Goal: Task Accomplishment & Management: Use online tool/utility

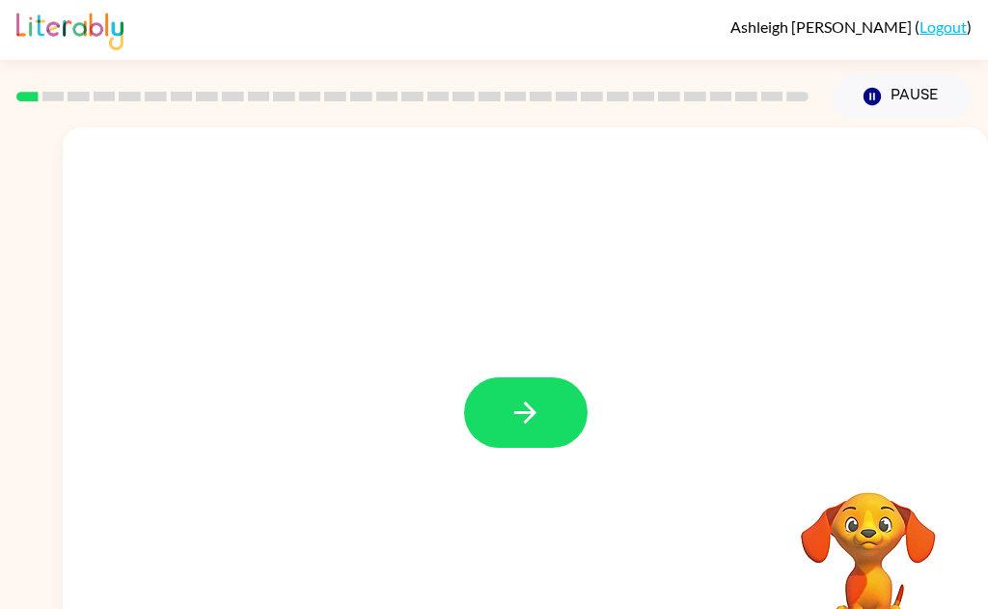
click at [515, 396] on icon "button" at bounding box center [525, 413] width 34 height 34
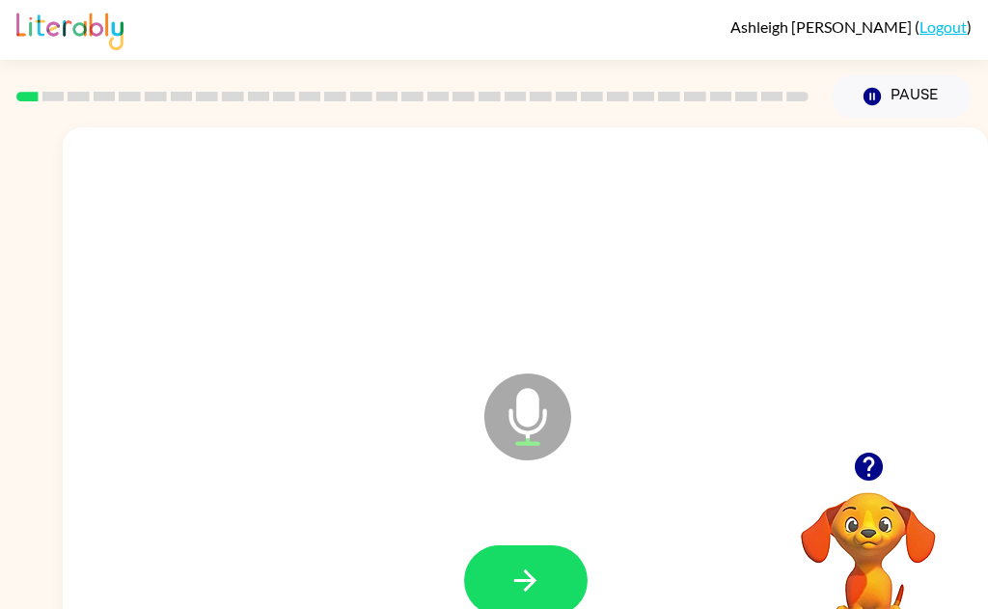
click at [497, 586] on button "button" at bounding box center [525, 580] width 123 height 70
click at [520, 593] on icon "button" at bounding box center [525, 580] width 34 height 34
click at [485, 577] on button "button" at bounding box center [525, 580] width 123 height 70
click at [523, 588] on icon "button" at bounding box center [525, 580] width 34 height 34
click at [506, 576] on button "button" at bounding box center [525, 580] width 123 height 70
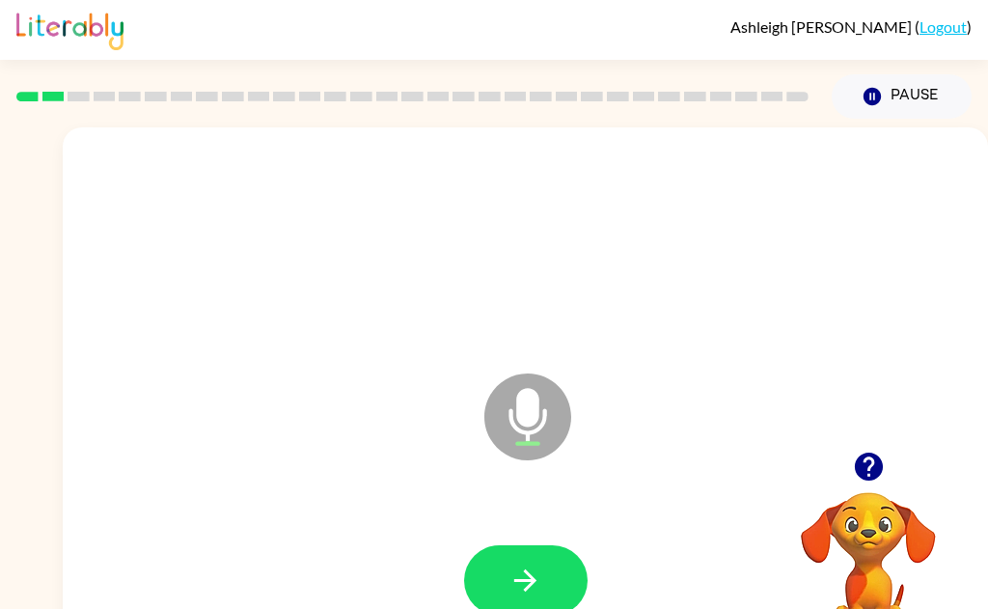
click at [503, 586] on button "button" at bounding box center [525, 580] width 123 height 70
click at [493, 580] on button "button" at bounding box center [525, 580] width 123 height 70
click at [505, 589] on button "button" at bounding box center [525, 580] width 123 height 70
click at [523, 576] on icon "button" at bounding box center [525, 580] width 34 height 34
click at [866, 466] on icon "button" at bounding box center [868, 466] width 28 height 28
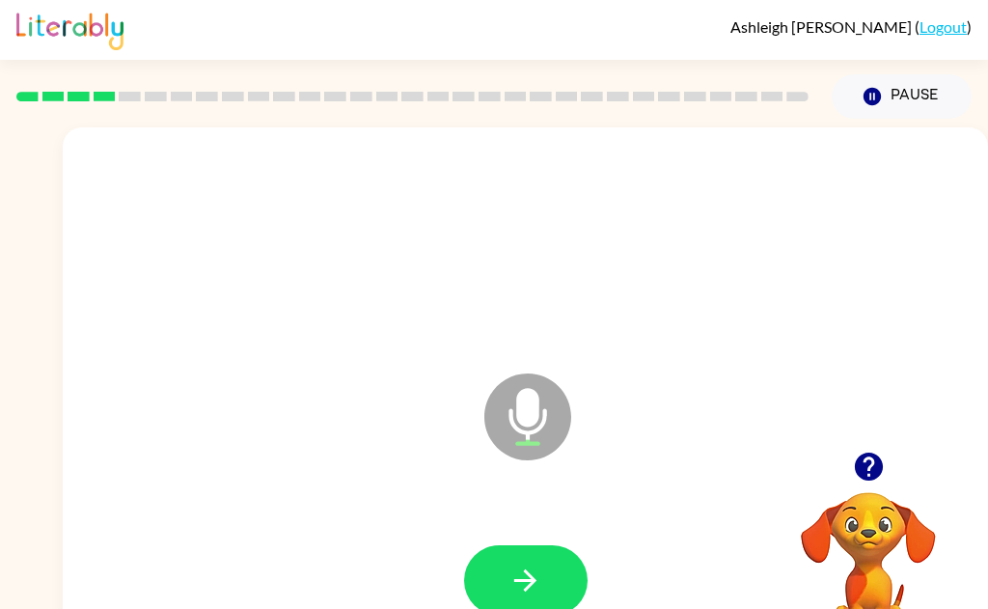
click at [507, 582] on button "button" at bounding box center [525, 580] width 123 height 70
click at [870, 462] on icon "button" at bounding box center [868, 466] width 28 height 28
click at [538, 583] on icon "button" at bounding box center [525, 580] width 34 height 34
click at [551, 582] on button "button" at bounding box center [525, 580] width 123 height 70
click at [509, 601] on button "button" at bounding box center [525, 580] width 123 height 70
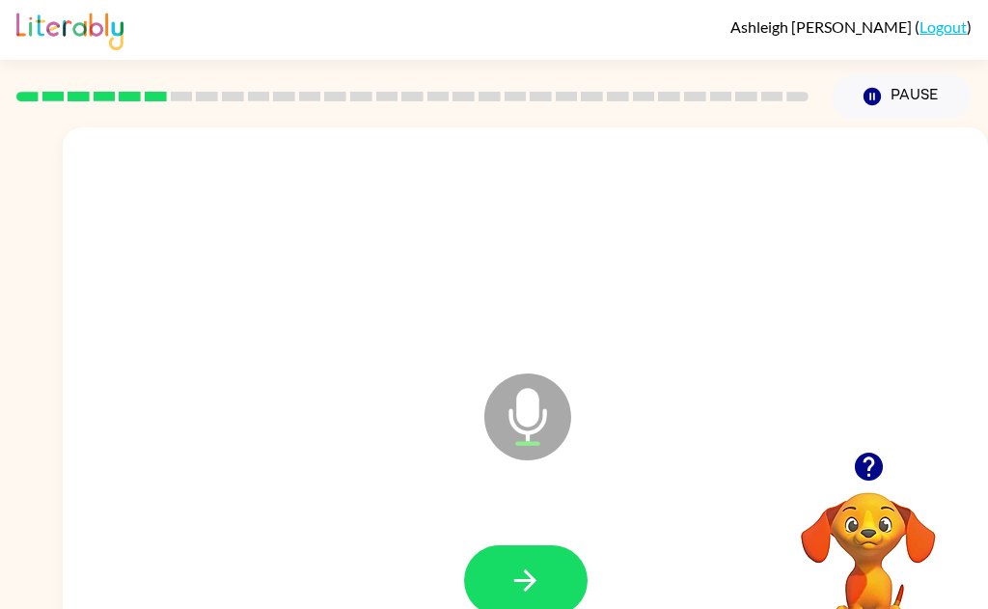
click at [511, 561] on button "button" at bounding box center [525, 580] width 123 height 70
click at [516, 588] on icon "button" at bounding box center [525, 580] width 34 height 34
click at [531, 570] on icon "button" at bounding box center [525, 580] width 34 height 34
click at [869, 469] on icon "button" at bounding box center [869, 467] width 34 height 34
click at [892, 96] on button "Pause Pause" at bounding box center [902, 96] width 140 height 44
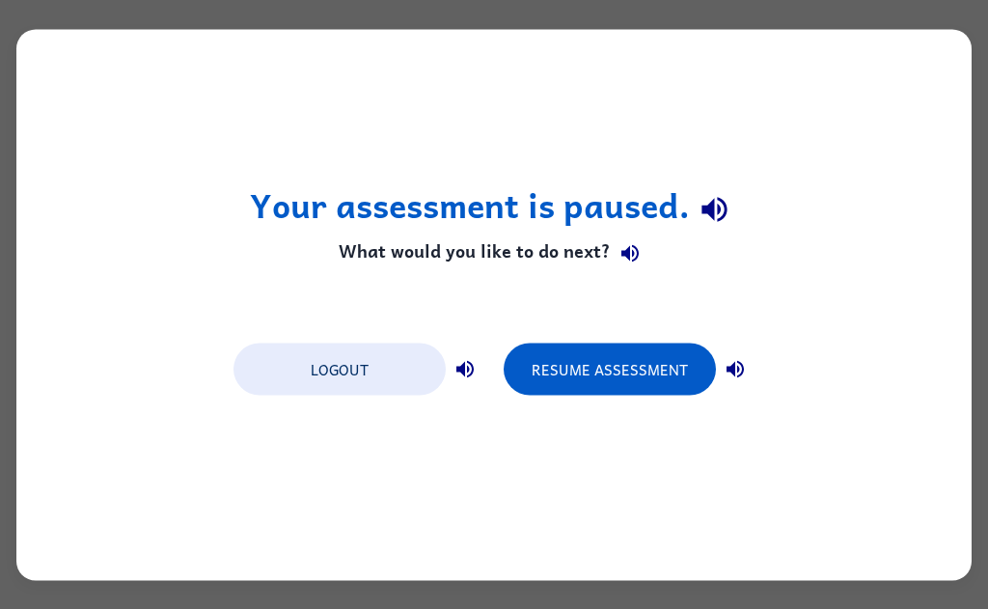
click at [598, 392] on button "Resume Assessment" at bounding box center [610, 368] width 212 height 52
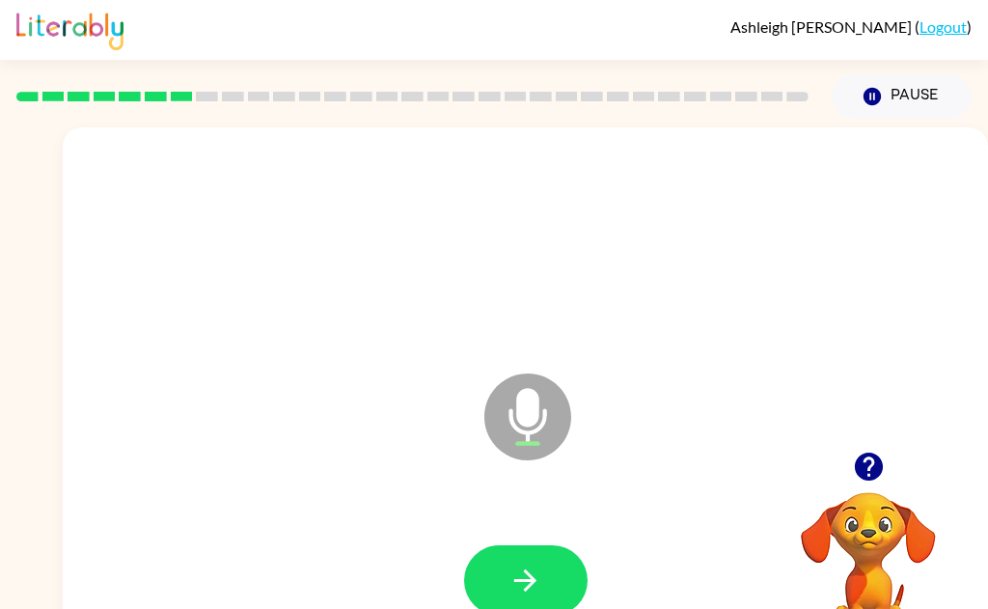
click at [509, 563] on icon "button" at bounding box center [525, 580] width 34 height 34
click at [530, 579] on icon "button" at bounding box center [525, 580] width 22 height 22
click at [537, 582] on icon "button" at bounding box center [525, 580] width 34 height 34
click at [511, 581] on icon "button" at bounding box center [525, 580] width 34 height 34
click at [534, 591] on icon "button" at bounding box center [525, 580] width 34 height 34
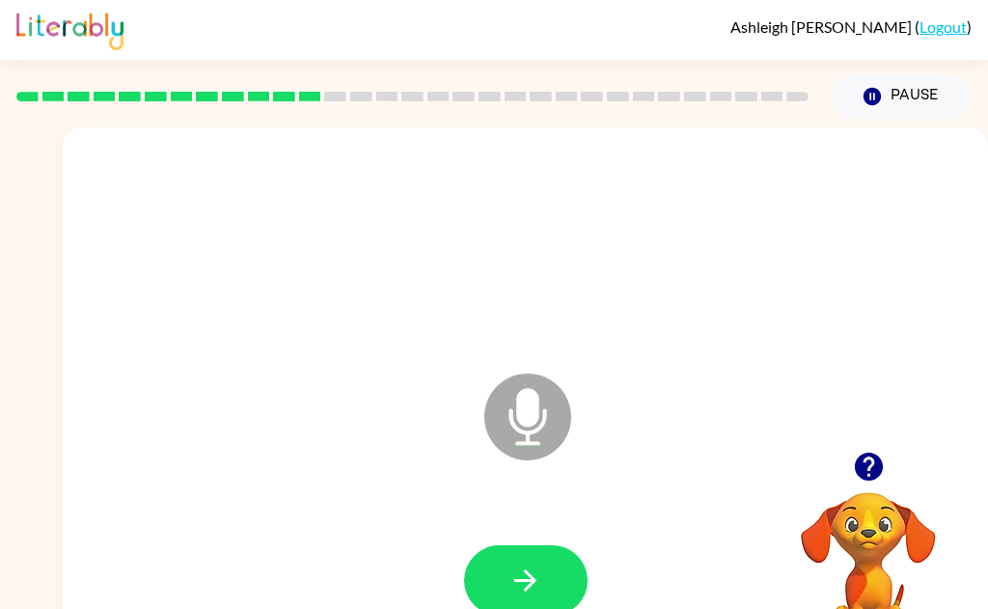
click at [869, 474] on icon "button" at bounding box center [869, 467] width 34 height 34
click at [855, 478] on icon "button" at bounding box center [869, 467] width 34 height 34
click at [529, 588] on icon "button" at bounding box center [525, 580] width 34 height 34
click at [537, 577] on icon "button" at bounding box center [525, 580] width 34 height 34
click at [543, 577] on button "button" at bounding box center [525, 580] width 123 height 70
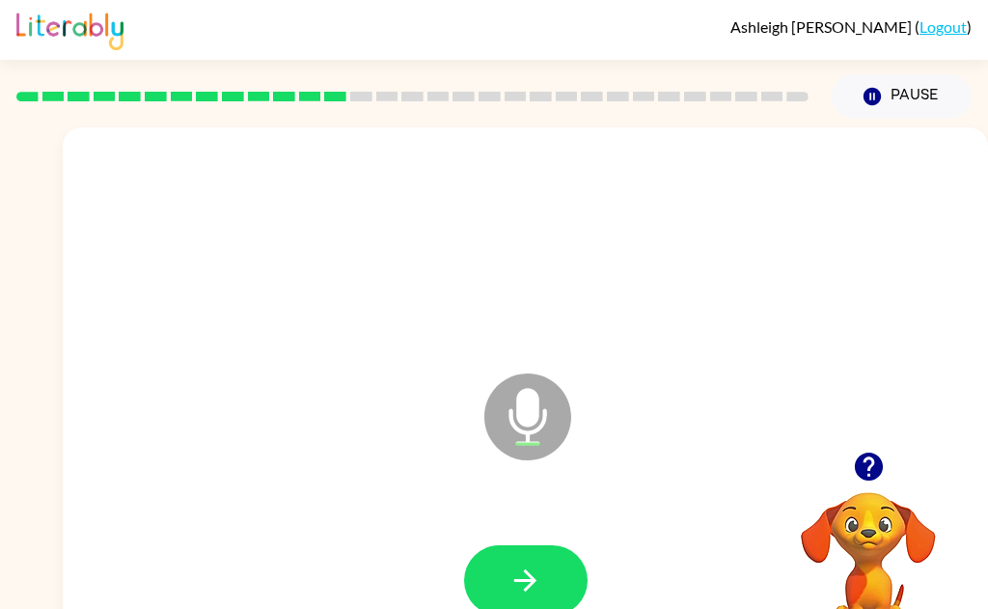
click at [859, 469] on icon "button" at bounding box center [868, 466] width 28 height 28
click at [498, 588] on button "button" at bounding box center [525, 580] width 123 height 70
click at [506, 572] on button "button" at bounding box center [525, 580] width 123 height 70
click at [551, 577] on button "button" at bounding box center [525, 580] width 123 height 70
click at [523, 594] on icon "button" at bounding box center [525, 580] width 34 height 34
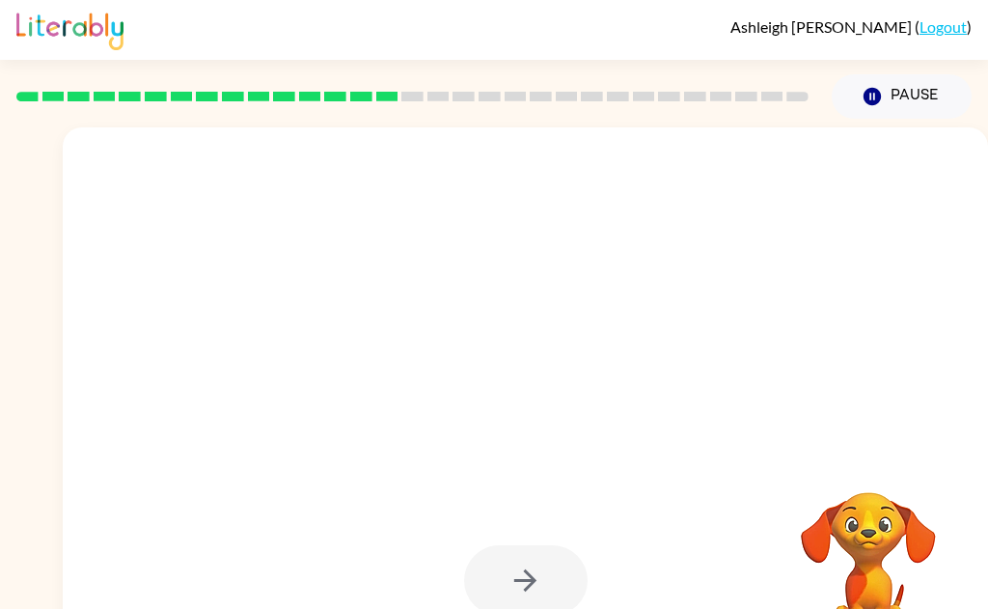
click at [904, 92] on button "Pause Pause" at bounding box center [902, 96] width 140 height 44
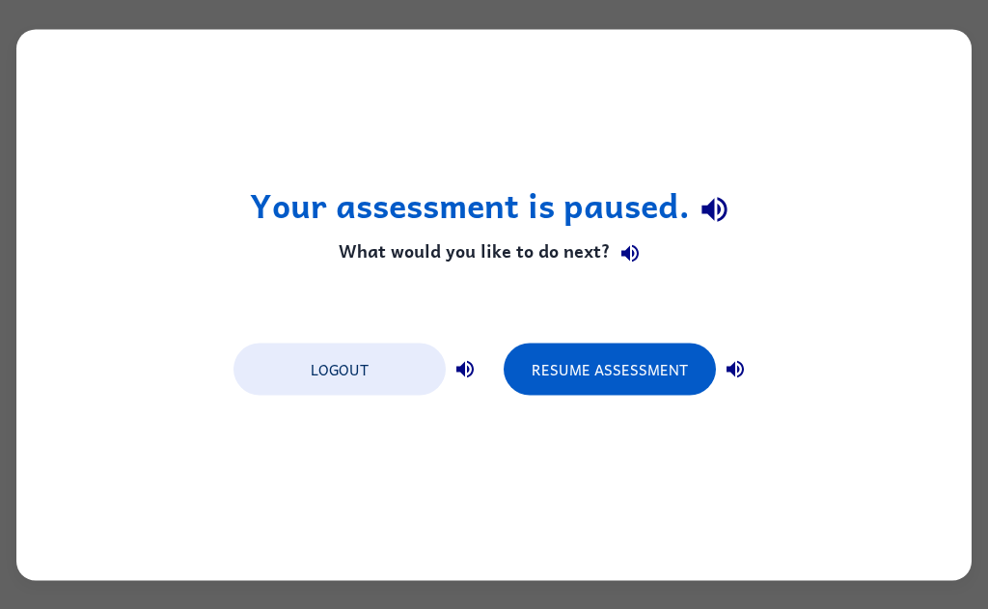
click at [600, 375] on button "Resume Assessment" at bounding box center [610, 368] width 212 height 52
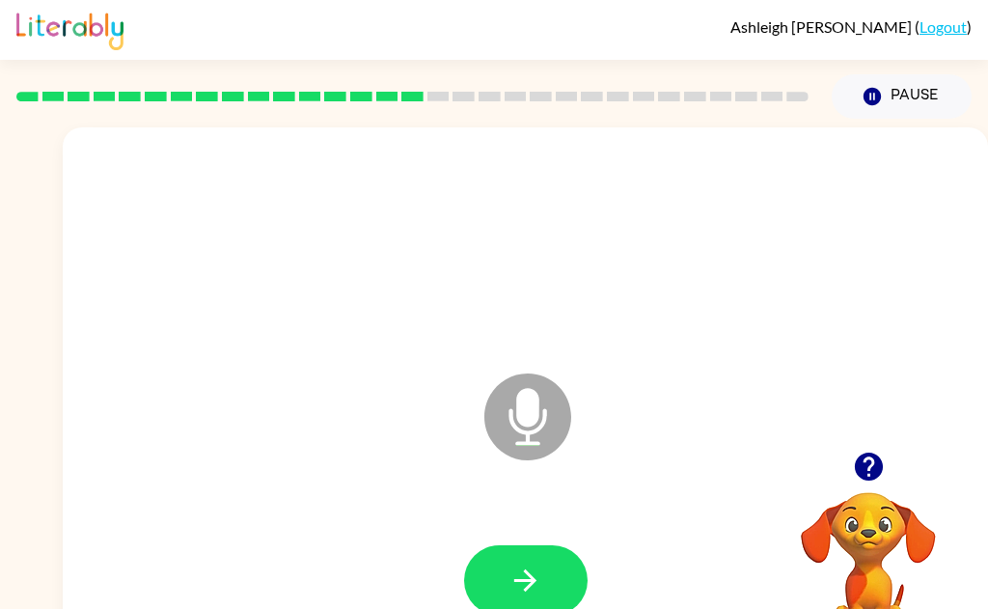
click at [868, 467] on icon "button" at bounding box center [869, 467] width 34 height 34
click at [859, 471] on icon "button" at bounding box center [868, 466] width 28 height 28
click at [492, 575] on button "button" at bounding box center [525, 580] width 123 height 70
click at [862, 461] on icon "button" at bounding box center [868, 466] width 28 height 28
click at [520, 575] on icon "button" at bounding box center [525, 580] width 34 height 34
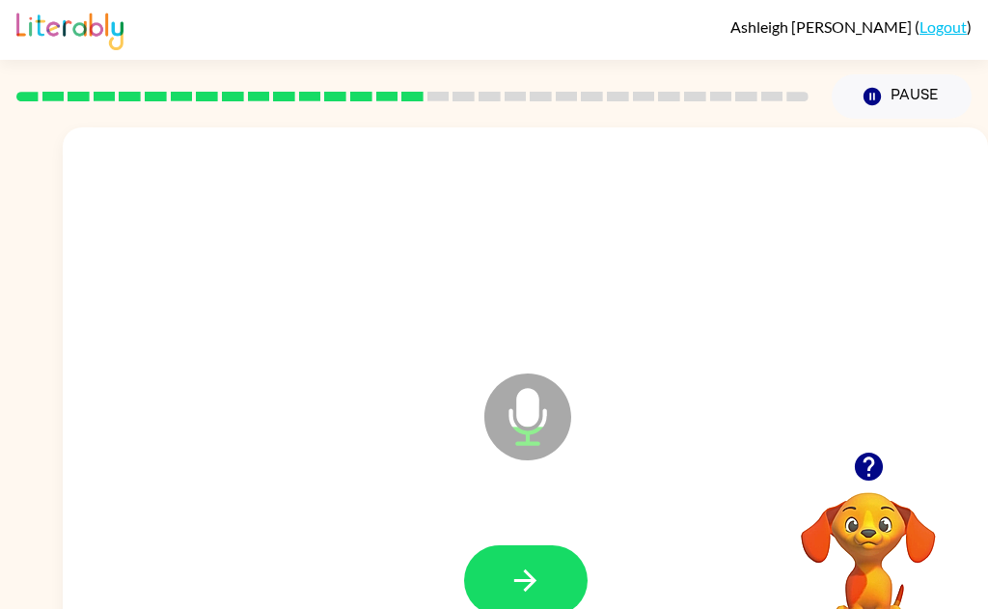
click at [532, 580] on icon "button" at bounding box center [525, 580] width 22 height 22
click at [516, 577] on icon "button" at bounding box center [525, 580] width 34 height 34
click at [491, 575] on button "button" at bounding box center [525, 580] width 123 height 70
click at [510, 588] on icon "button" at bounding box center [525, 580] width 34 height 34
click at [530, 590] on icon "button" at bounding box center [525, 580] width 34 height 34
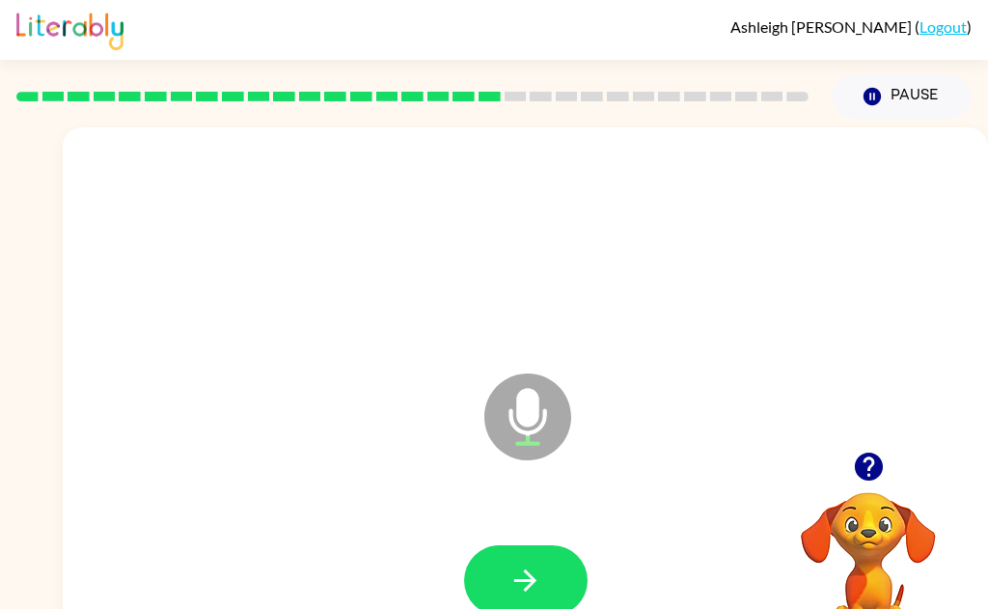
click at [523, 584] on icon "button" at bounding box center [525, 580] width 34 height 34
click at [514, 567] on icon "button" at bounding box center [525, 580] width 34 height 34
click at [508, 597] on button "button" at bounding box center [525, 580] width 123 height 70
click at [537, 593] on icon "button" at bounding box center [525, 580] width 34 height 34
click at [509, 588] on icon "button" at bounding box center [525, 580] width 34 height 34
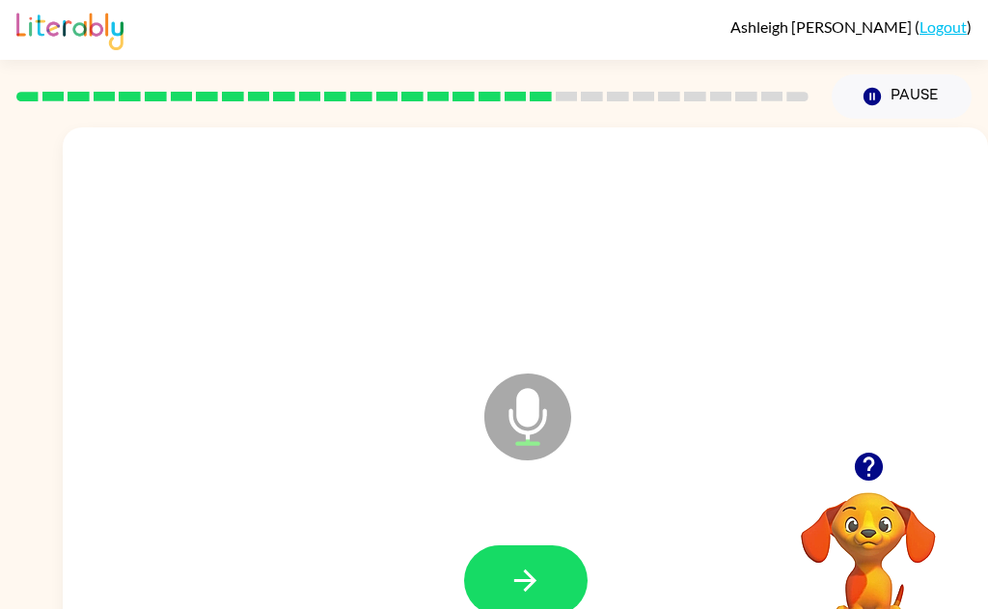
click at [526, 564] on icon "button" at bounding box center [525, 580] width 34 height 34
click at [551, 593] on button "button" at bounding box center [525, 580] width 123 height 70
click at [559, 608] on button "button" at bounding box center [525, 580] width 123 height 70
click at [513, 578] on icon "button" at bounding box center [525, 580] width 34 height 34
click at [533, 578] on icon "button" at bounding box center [525, 580] width 22 height 22
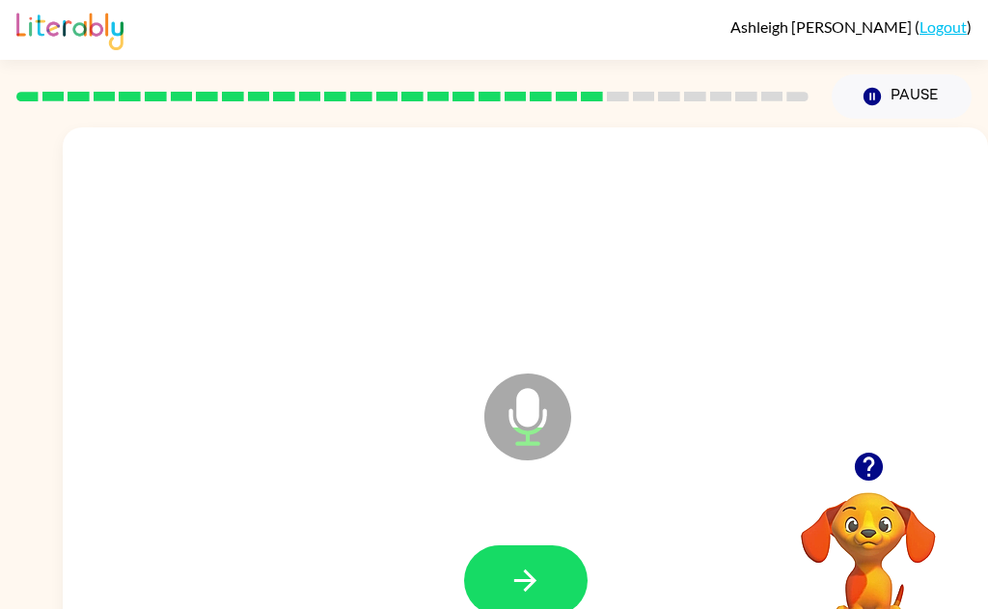
click at [515, 579] on icon "button" at bounding box center [525, 580] width 22 height 22
click at [513, 602] on button "button" at bounding box center [525, 580] width 123 height 70
click at [491, 600] on button "button" at bounding box center [525, 580] width 123 height 70
click at [522, 588] on icon "button" at bounding box center [525, 580] width 34 height 34
click at [875, 475] on icon "button" at bounding box center [868, 466] width 28 height 28
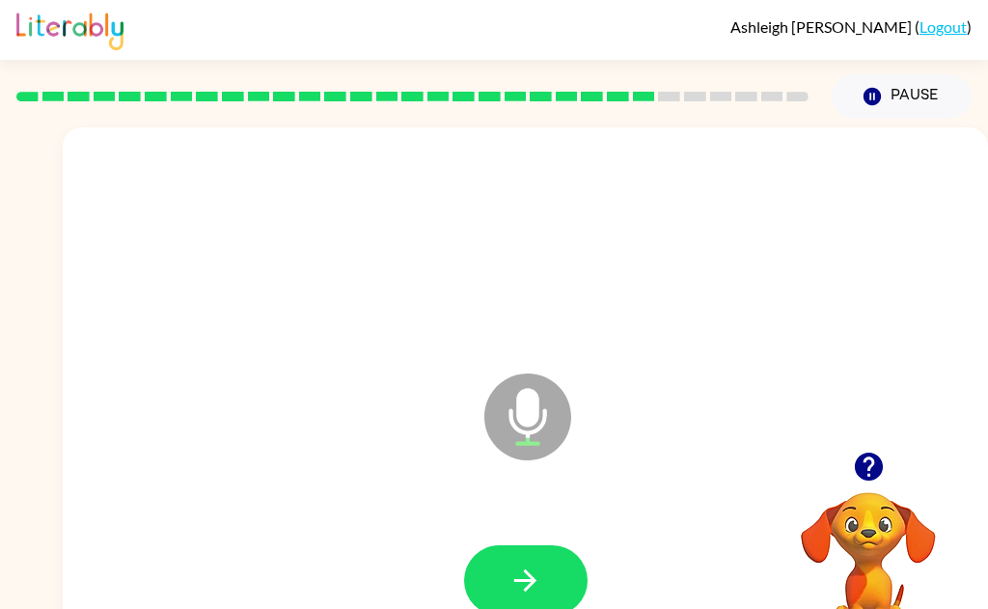
click at [521, 568] on icon "button" at bounding box center [525, 580] width 34 height 34
click at [862, 461] on icon "button" at bounding box center [868, 466] width 28 height 28
click at [506, 601] on button "button" at bounding box center [525, 580] width 123 height 70
click at [529, 582] on icon "button" at bounding box center [525, 580] width 34 height 34
click at [484, 603] on button "button" at bounding box center [525, 580] width 123 height 70
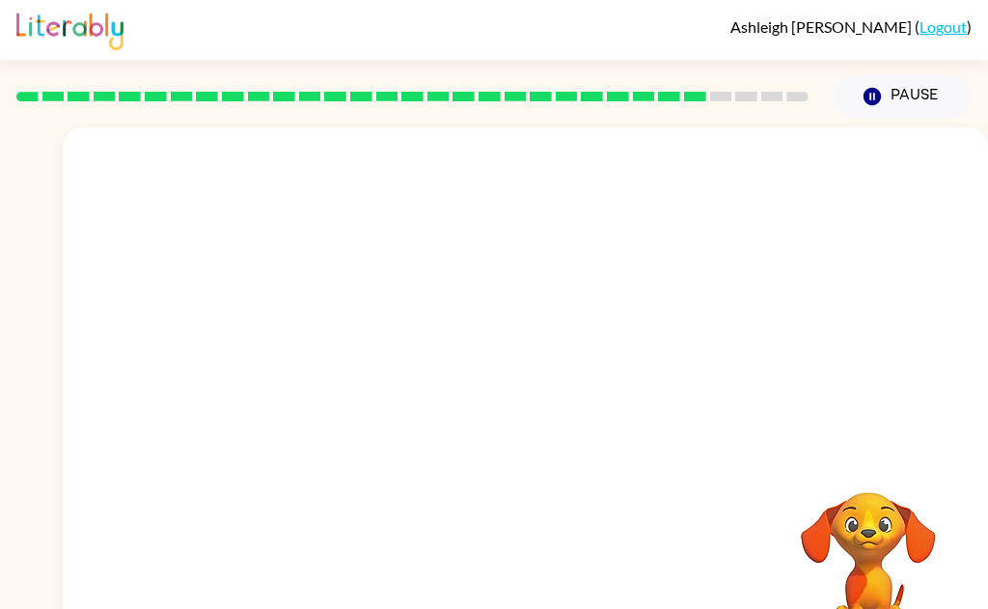
click at [800, 36] on div "[PERSON_NAME] ( Logout )" at bounding box center [493, 30] width 955 height 60
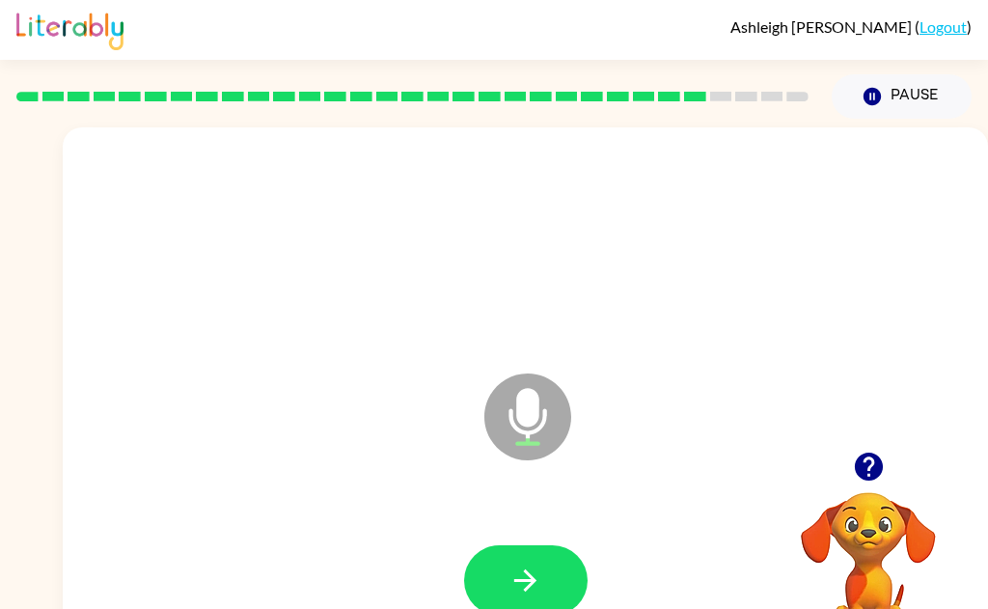
click at [515, 578] on icon "button" at bounding box center [525, 580] width 34 height 34
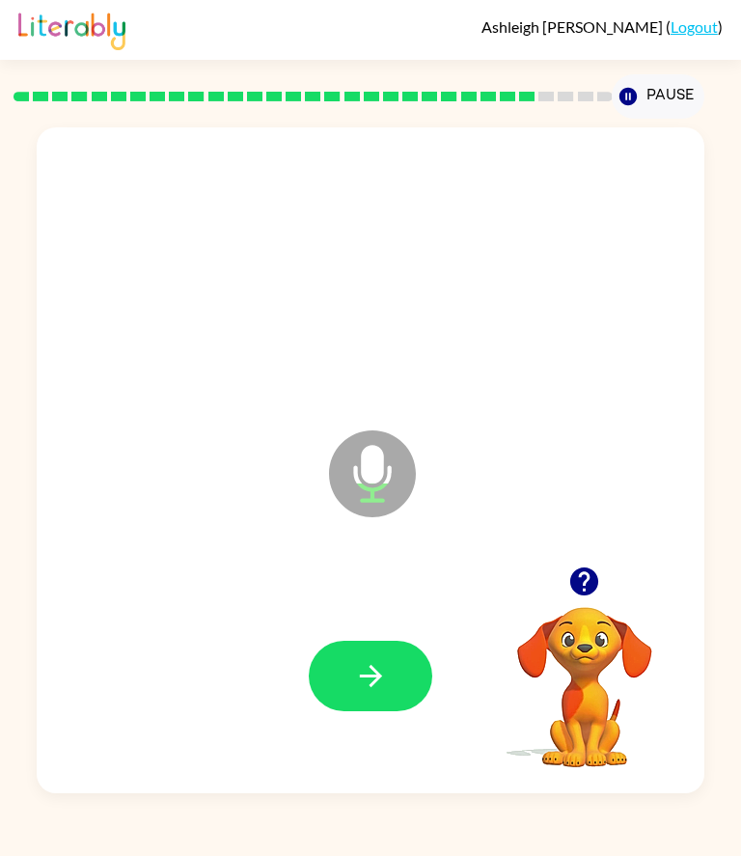
click at [653, 92] on button "Pause Pause" at bounding box center [658, 96] width 92 height 44
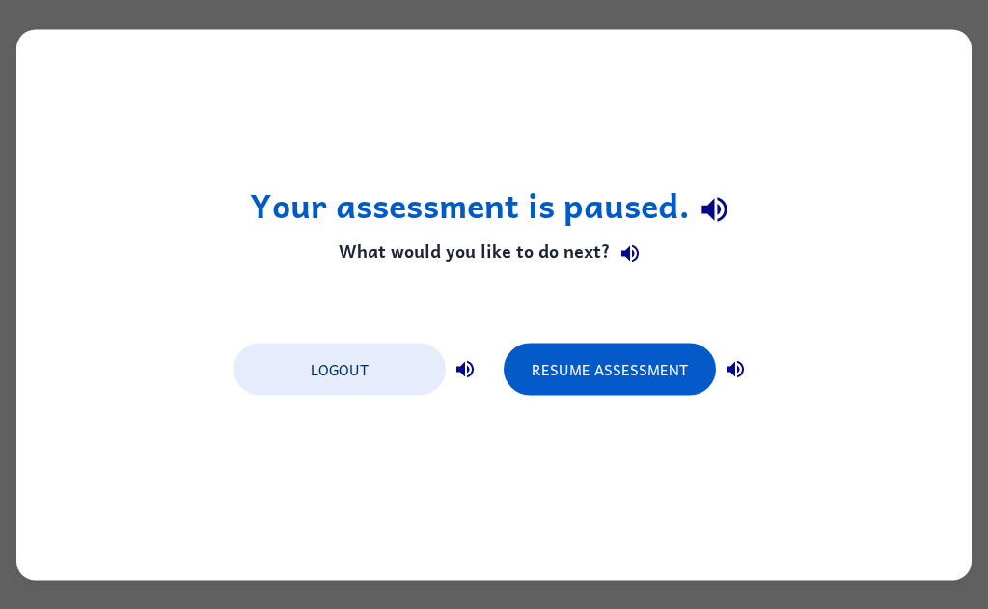
click at [608, 371] on button "Resume Assessment" at bounding box center [610, 368] width 212 height 52
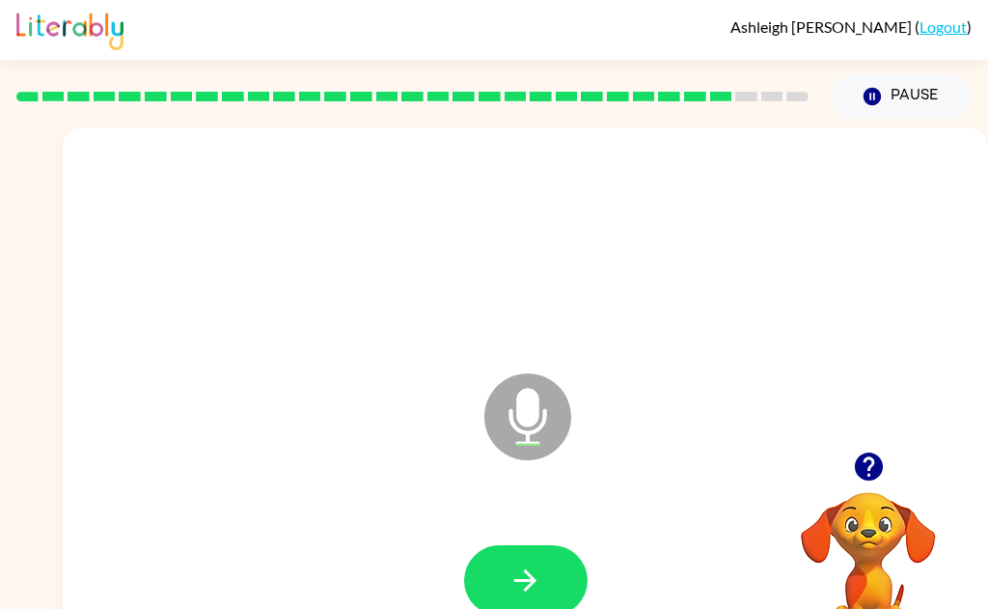
click at [865, 473] on icon "button" at bounding box center [868, 466] width 28 height 28
click at [501, 597] on button "button" at bounding box center [525, 580] width 123 height 70
click at [529, 578] on icon "button" at bounding box center [525, 580] width 34 height 34
click at [527, 600] on button "button" at bounding box center [525, 580] width 123 height 70
click at [509, 593] on icon "button" at bounding box center [525, 580] width 34 height 34
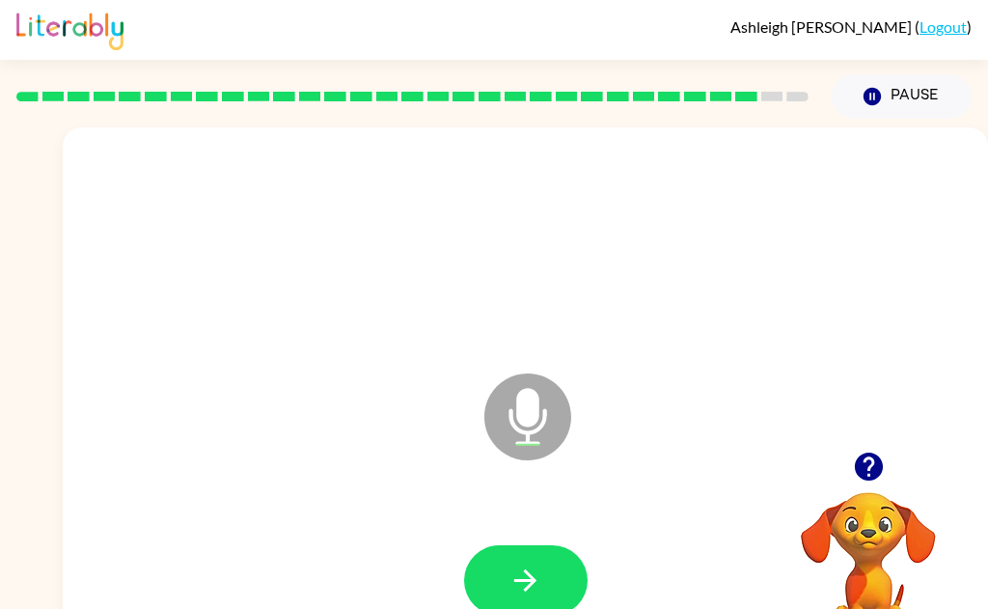
click at [882, 482] on icon "button" at bounding box center [869, 467] width 34 height 34
click at [874, 470] on video "Your browser must support playing .mp4 files to use Literably. Please try using…" at bounding box center [868, 558] width 193 height 193
click at [549, 559] on button "button" at bounding box center [525, 580] width 123 height 70
click at [540, 567] on icon "button" at bounding box center [525, 580] width 34 height 34
click at [535, 561] on button "button" at bounding box center [525, 580] width 123 height 70
